Goal: Transaction & Acquisition: Purchase product/service

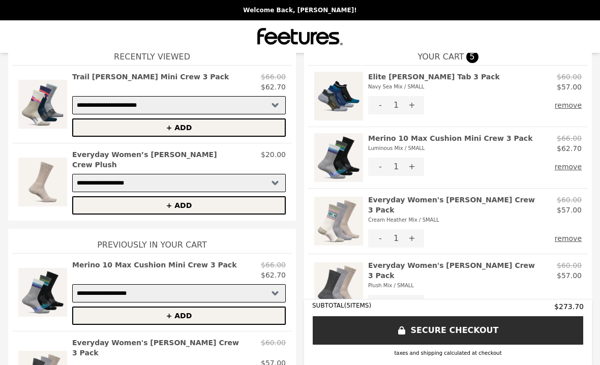
scroll to position [29, 0]
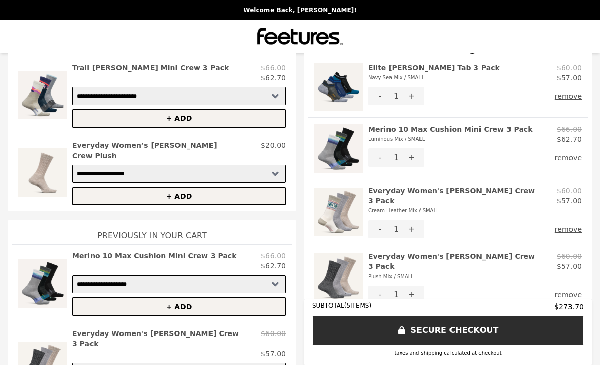
click at [43, 91] on img at bounding box center [42, 95] width 49 height 65
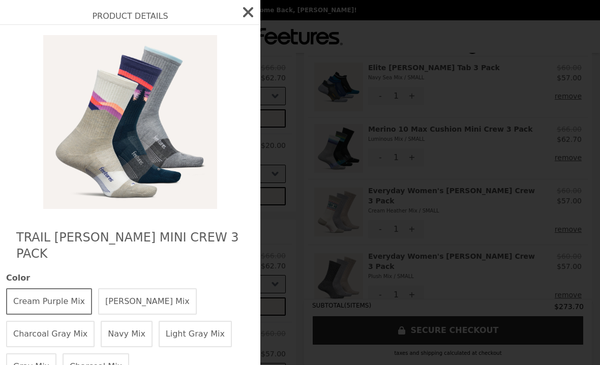
click at [133, 288] on button "[PERSON_NAME] Mix" at bounding box center [147, 301] width 99 height 26
click at [119, 288] on button "[PERSON_NAME] Mix" at bounding box center [147, 301] width 99 height 26
click at [51, 235] on h2 "Trail [PERSON_NAME] Mini Crew 3 Pack" at bounding box center [130, 245] width 228 height 33
click at [46, 288] on button "Cream Purple Mix" at bounding box center [49, 301] width 86 height 26
click at [129, 288] on button "[PERSON_NAME] Mix" at bounding box center [147, 301] width 99 height 26
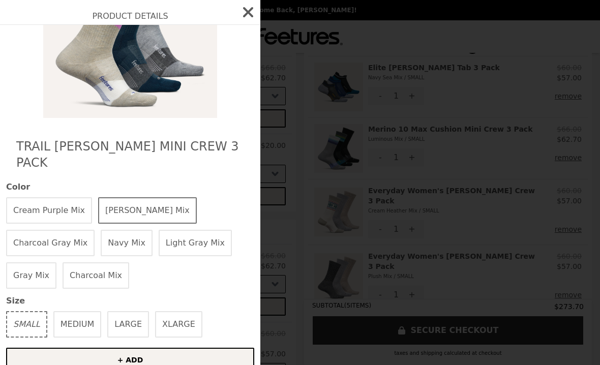
scroll to position [80, 0]
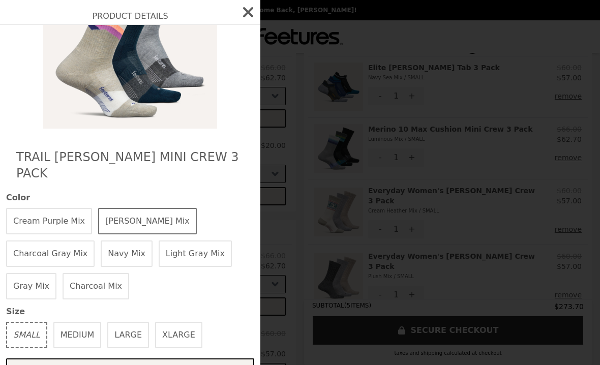
click at [55, 208] on button "Cream Purple Mix" at bounding box center [49, 221] width 86 height 26
click at [95, 241] on button "Charcoal Gray Mix" at bounding box center [50, 254] width 88 height 26
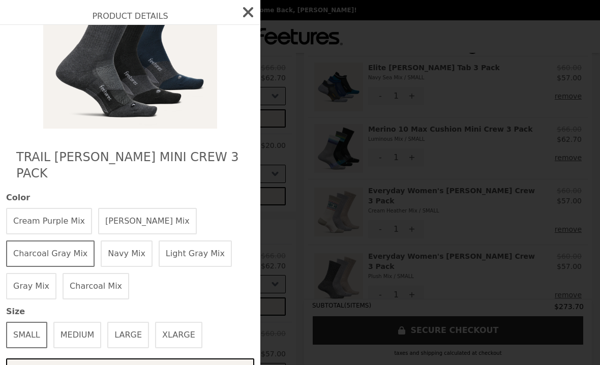
click at [101, 241] on button "Navy Mix" at bounding box center [127, 254] width 52 height 26
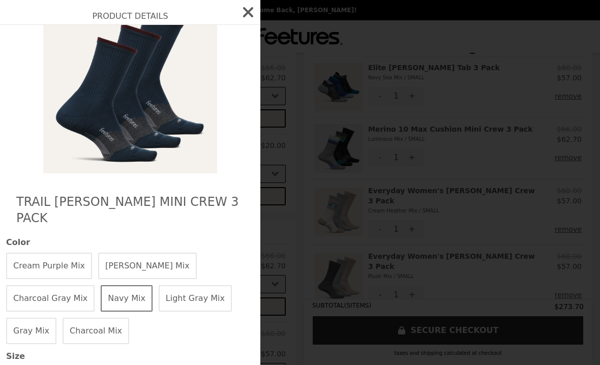
scroll to position [41, 0]
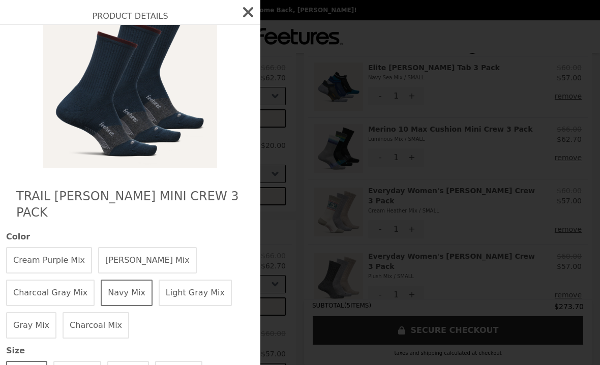
click at [159, 280] on button "Light Gray Mix" at bounding box center [195, 293] width 73 height 26
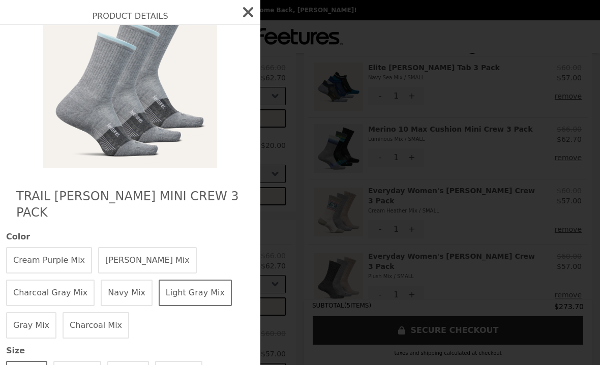
click at [56, 312] on button "Gray Mix" at bounding box center [31, 325] width 50 height 26
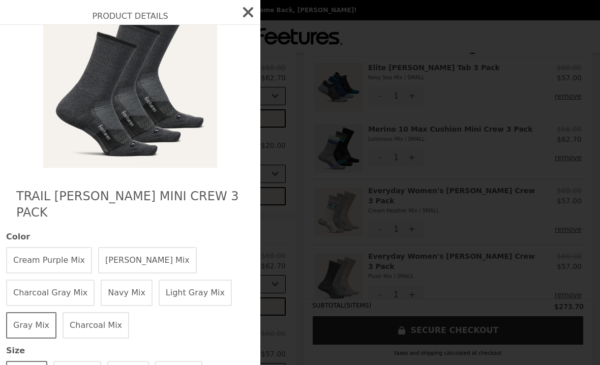
click at [129, 312] on button "Charcoal Mix" at bounding box center [96, 325] width 67 height 26
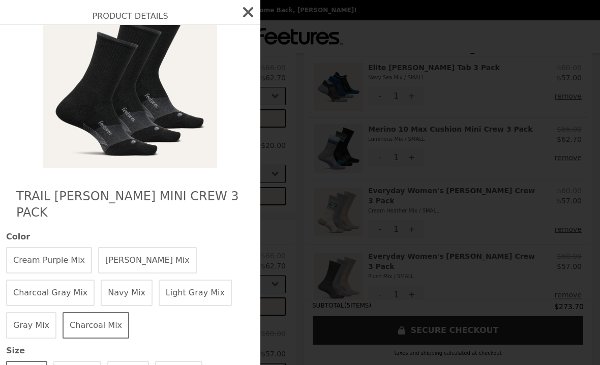
click at [47, 247] on button "Cream Purple Mix" at bounding box center [49, 260] width 86 height 26
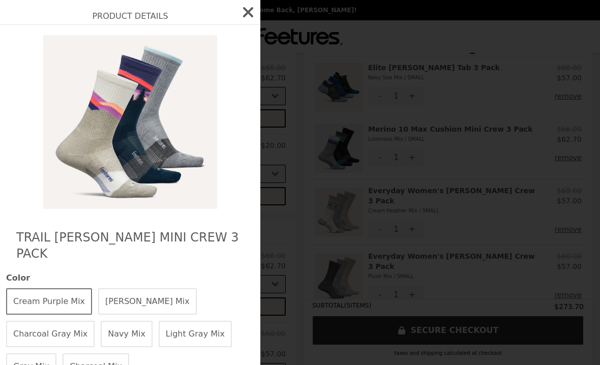
scroll to position [0, 0]
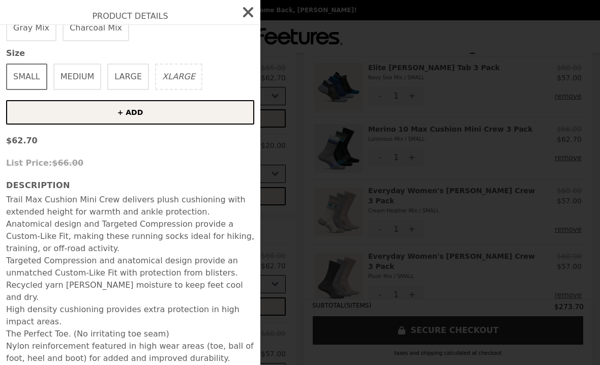
scroll to position [338, 0]
click at [245, 13] on icon "button" at bounding box center [248, 12] width 16 height 16
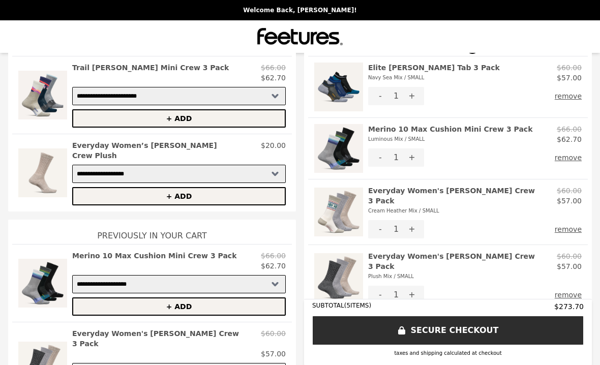
click at [494, 127] on h2 "Merino 10 Max Cushion Mini Crew 3 Pack Luminous Mix / SMALL" at bounding box center [450, 134] width 164 height 20
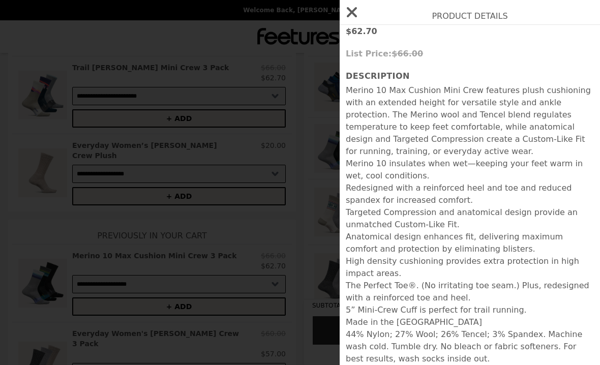
scroll to position [352, 0]
